Goal: Entertainment & Leisure: Consume media (video, audio)

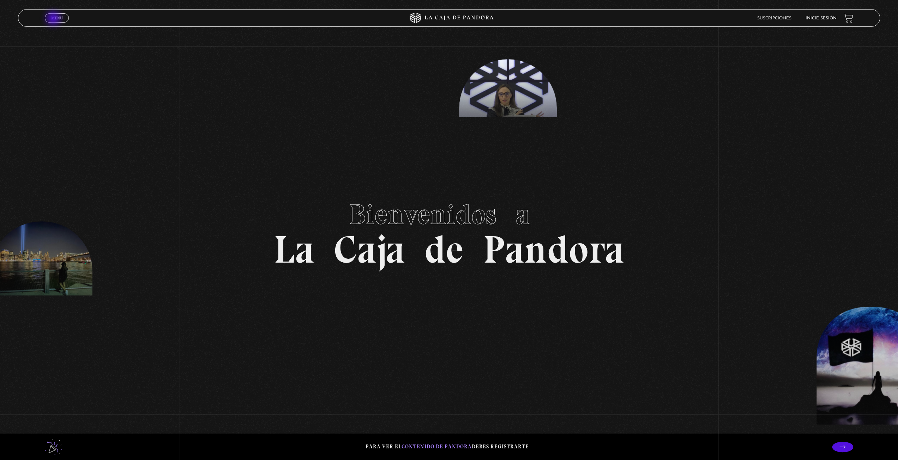
click at [54, 19] on span "Menu" at bounding box center [57, 18] width 12 height 4
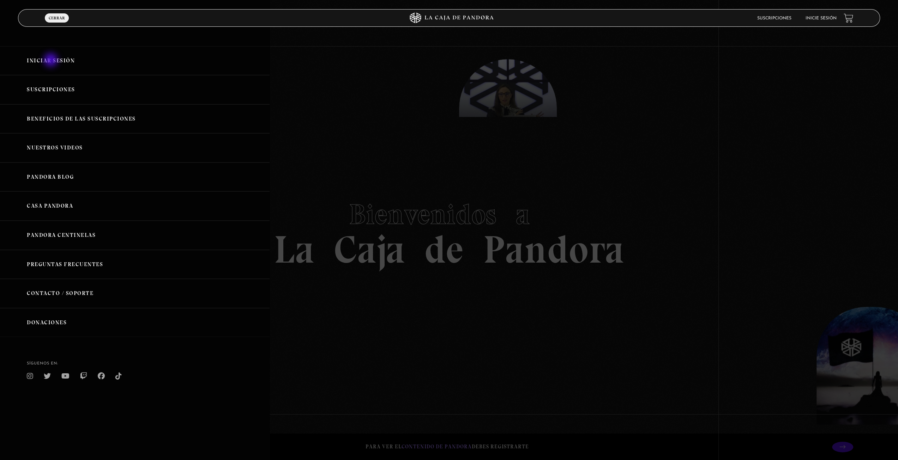
click at [51, 63] on link "Iniciar Sesión" at bounding box center [134, 60] width 269 height 29
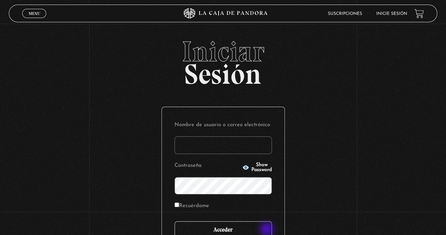
type input "vividan8108@gmail.com"
click at [270, 230] on input "Acceder" at bounding box center [223, 230] width 97 height 18
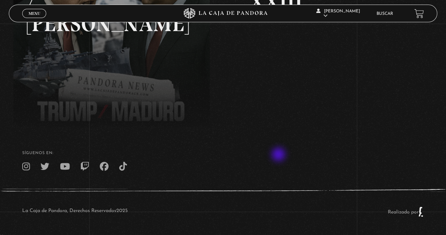
scroll to position [136, 0]
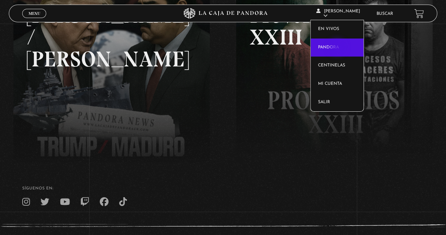
click at [338, 48] on link "Pandora" at bounding box center [337, 47] width 53 height 18
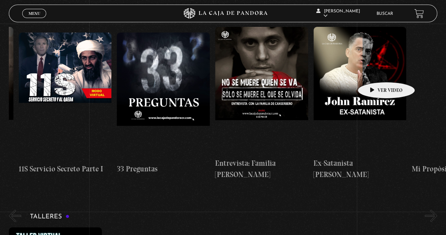
scroll to position [0, 246]
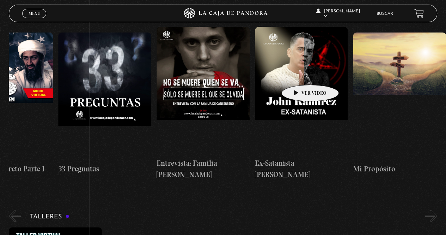
drag, startPoint x: 383, startPoint y: 70, endPoint x: 276, endPoint y: 77, distance: 107.5
click at [276, 77] on div "Cuarto de Guerra 11S En la Mente de los Terroristas 11S Servicio Secreto Parte …" at bounding box center [107, 103] width 688 height 153
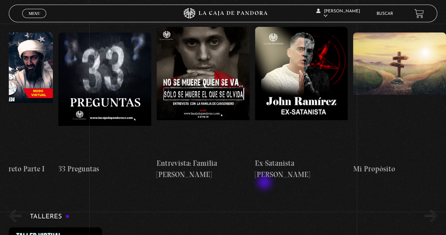
drag, startPoint x: 266, startPoint y: 42, endPoint x: 261, endPoint y: 199, distance: 157.4
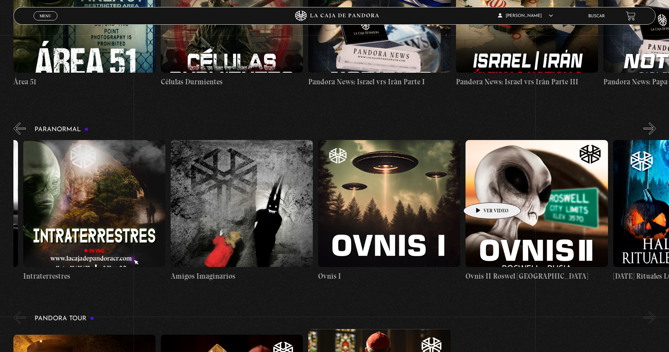
scroll to position [0, 839]
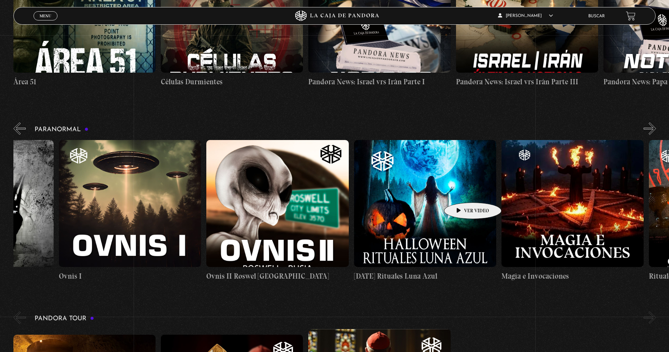
drag, startPoint x: 630, startPoint y: 186, endPoint x: 462, endPoint y: 192, distance: 168.0
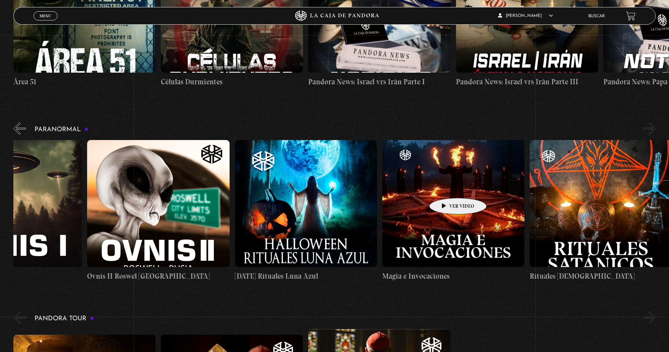
drag, startPoint x: 616, startPoint y: 181, endPoint x: 429, endPoint y: 188, distance: 187.4
click at [430, 188] on figure at bounding box center [453, 203] width 142 height 127
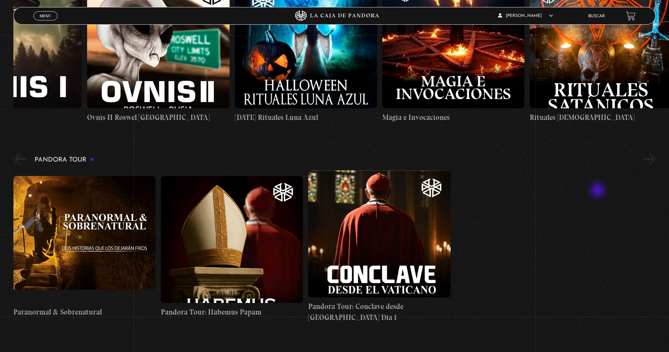
scroll to position [723, 0]
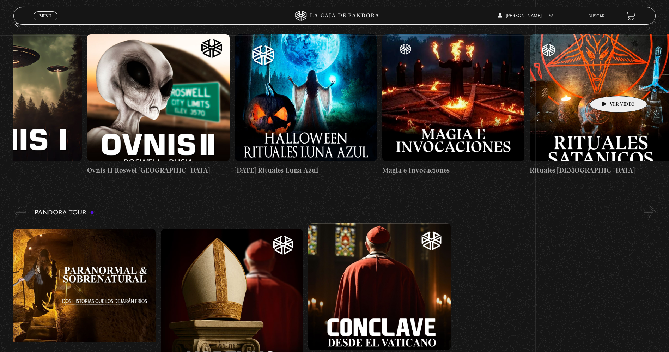
click at [451, 85] on figure at bounding box center [601, 97] width 142 height 127
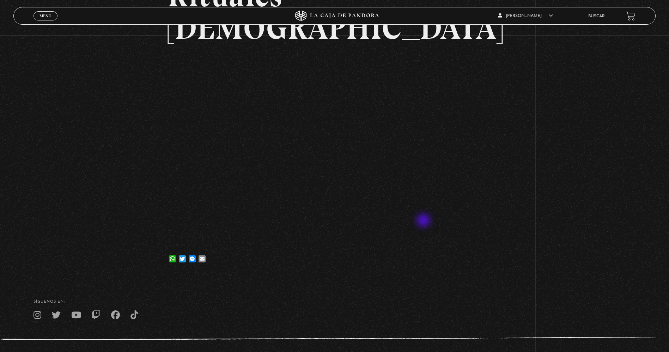
scroll to position [106, 0]
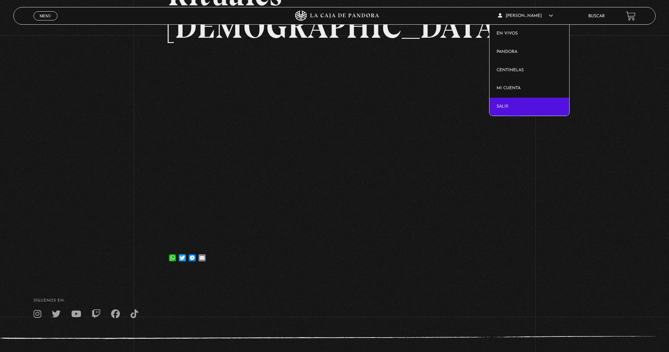
click at [515, 109] on link "Salir" at bounding box center [530, 107] width 80 height 18
